Goal: Task Accomplishment & Management: Manage account settings

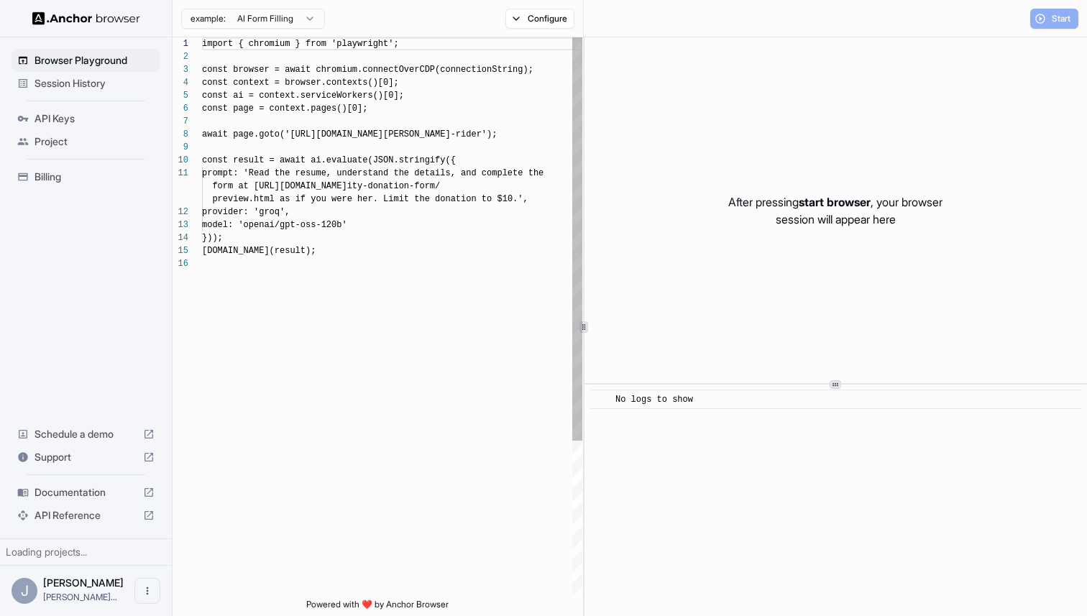
scroll to position [129, 0]
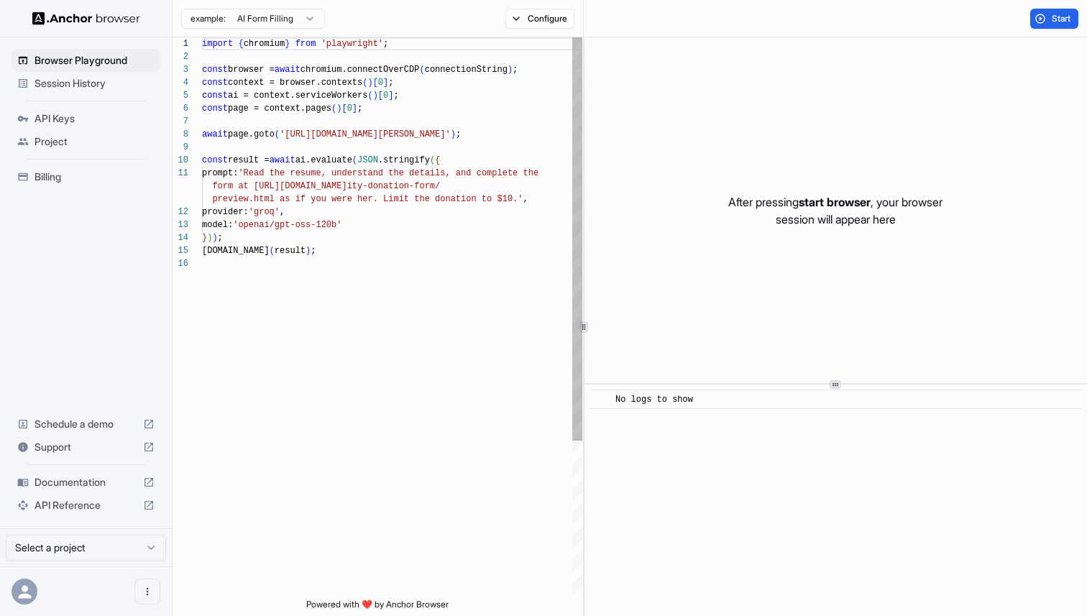
scroll to position [129, 0]
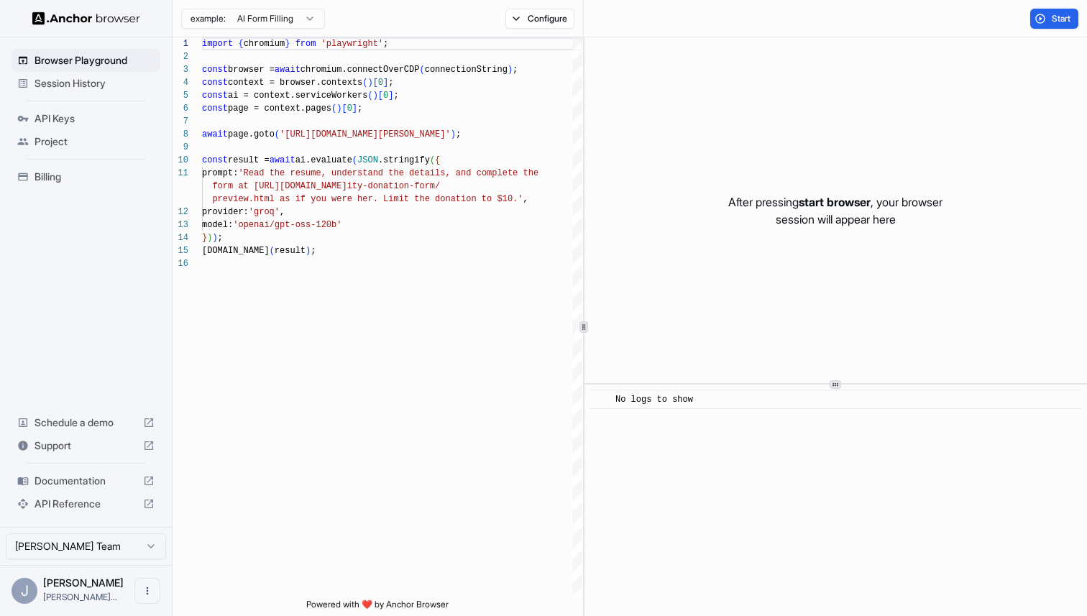
click at [75, 19] on img at bounding box center [86, 19] width 108 height 14
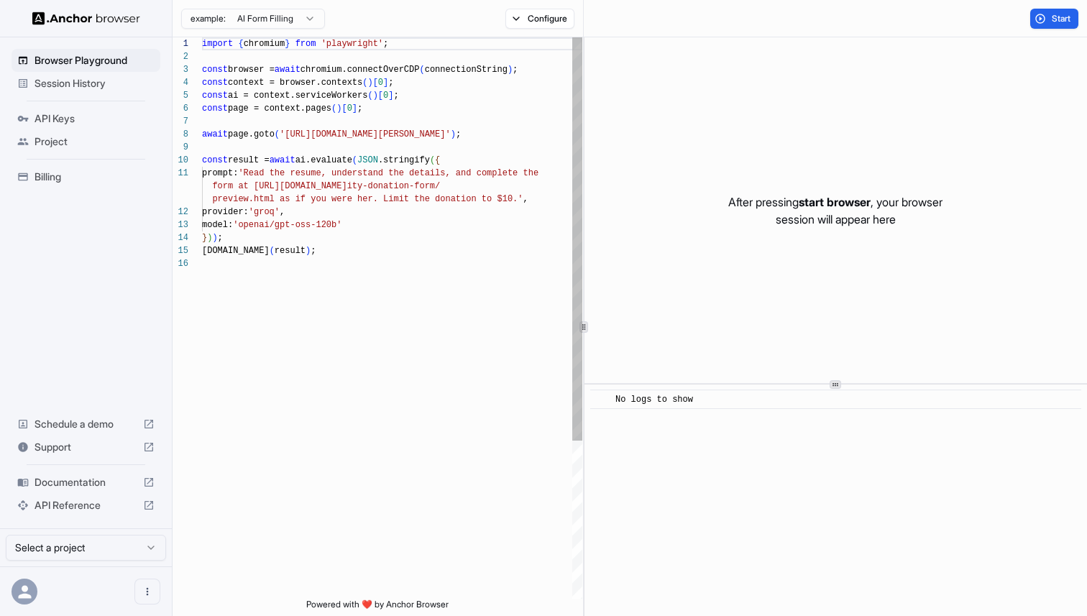
scroll to position [129, 0]
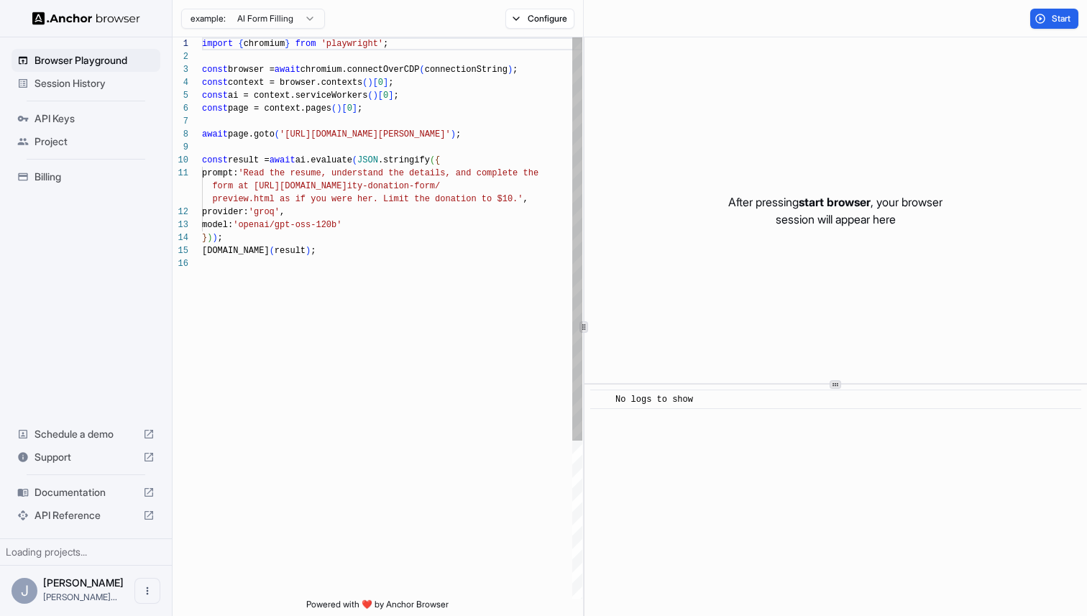
scroll to position [129, 0]
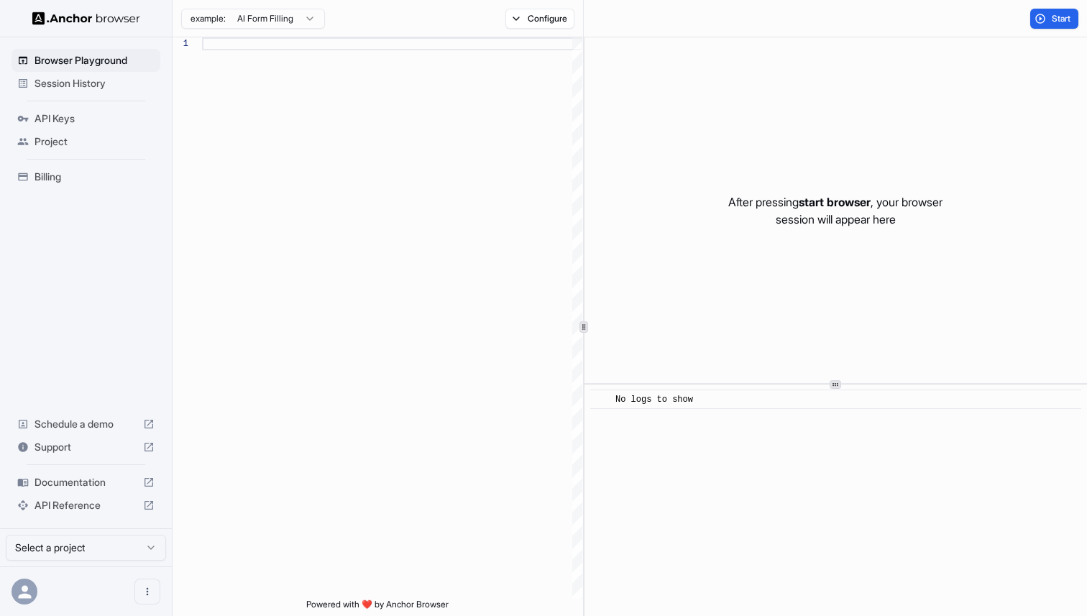
scroll to position [129, 0]
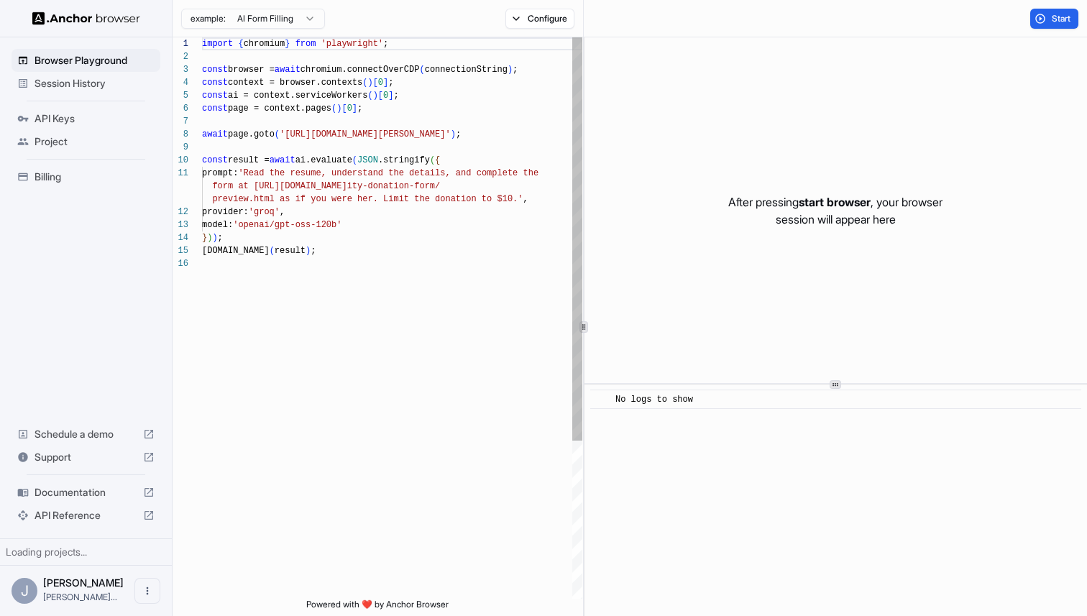
scroll to position [129, 0]
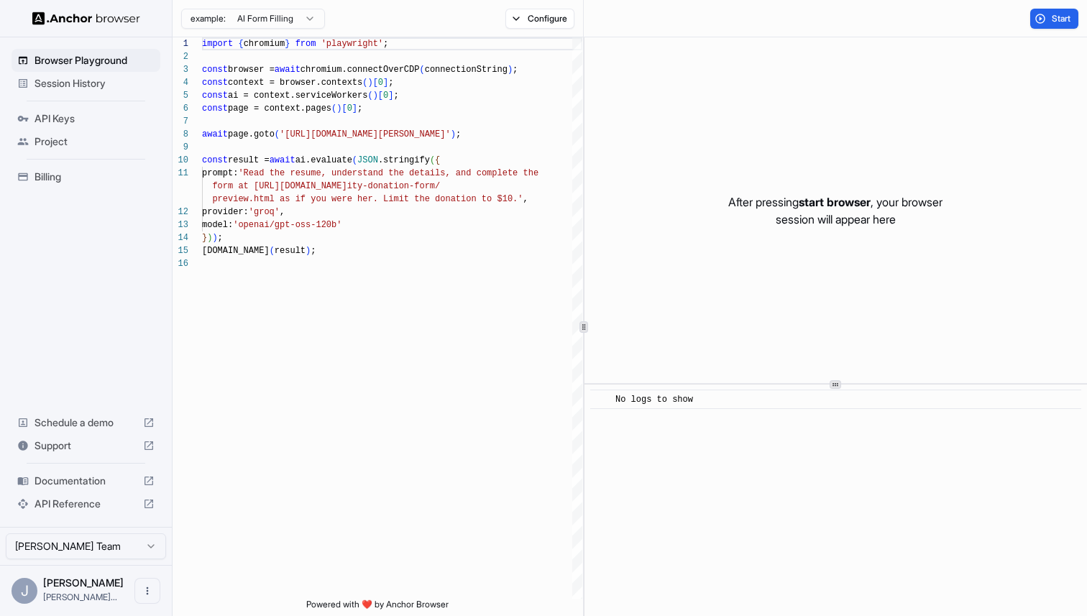
click at [109, 87] on span "Session History" at bounding box center [95, 83] width 120 height 14
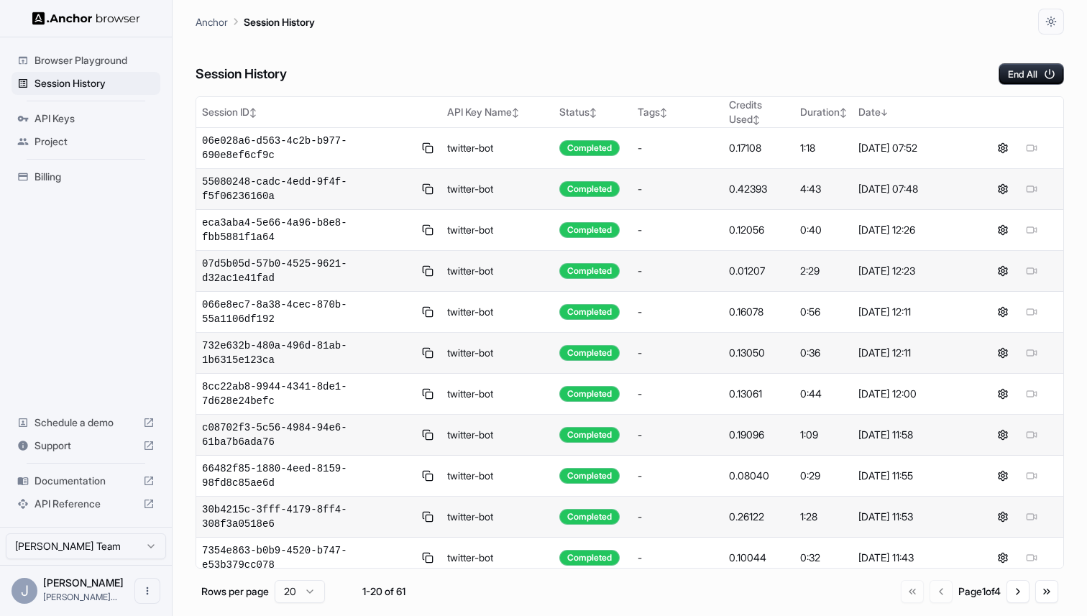
click at [95, 180] on span "Billing" at bounding box center [95, 177] width 120 height 14
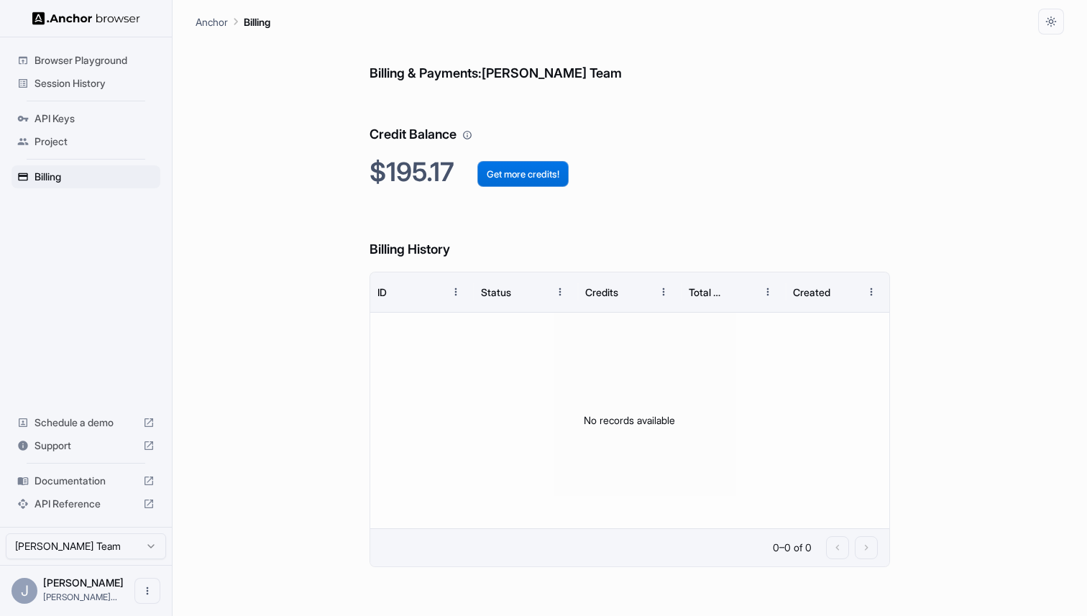
click at [483, 180] on button "Get more credits!" at bounding box center [522, 174] width 91 height 26
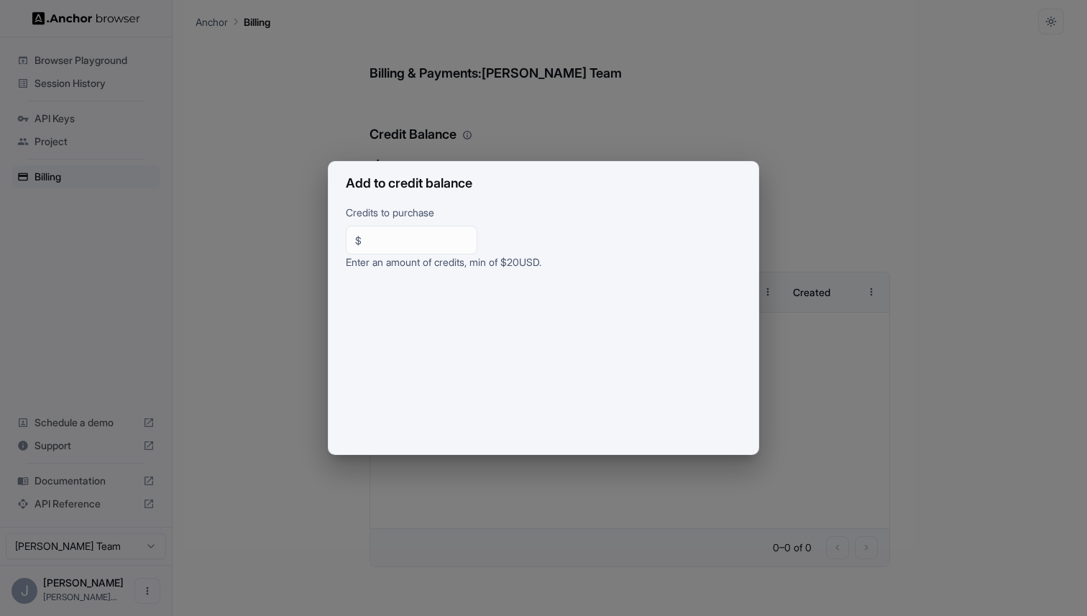
click at [464, 155] on div "Add to credit balance Credits to purchase $ ** ​ Enter an amount of credits, mi…" at bounding box center [543, 308] width 1087 height 616
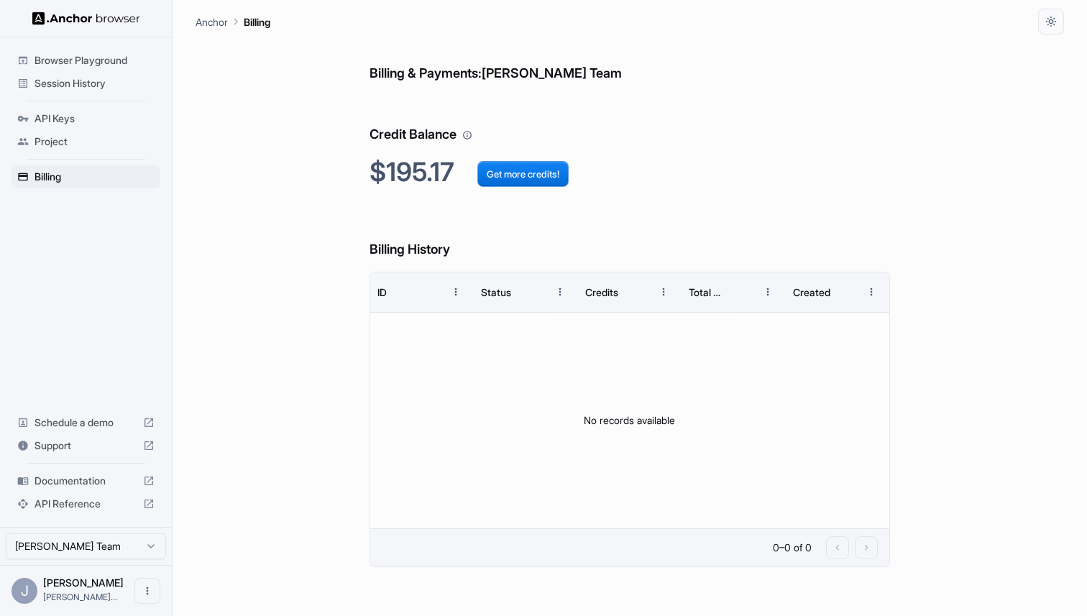
click at [133, 91] on div "Session History" at bounding box center [86, 83] width 149 height 23
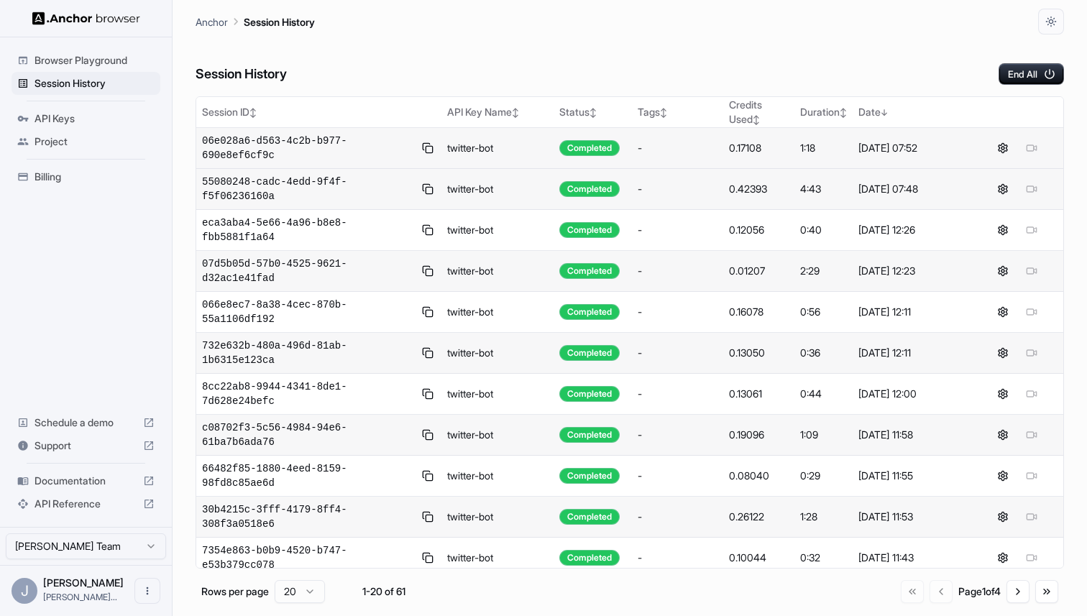
click at [758, 151] on div "0.17108" at bounding box center [759, 148] width 60 height 14
copy div "0.17108"
click at [633, 73] on div "Session History End All" at bounding box center [630, 60] width 868 height 50
